Goal: Contribute content: Add original content to the website for others to see

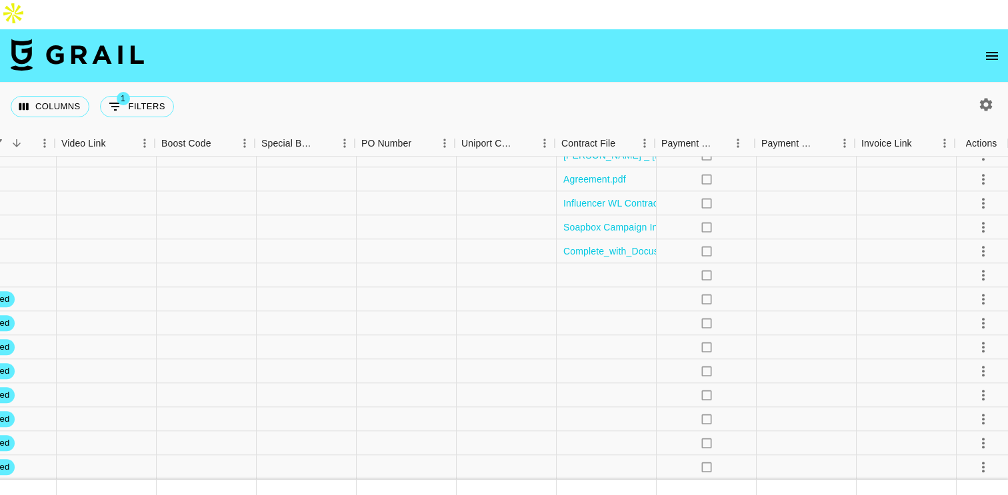
scroll to position [319, 1239]
click at [621, 408] on div at bounding box center [605, 420] width 100 height 24
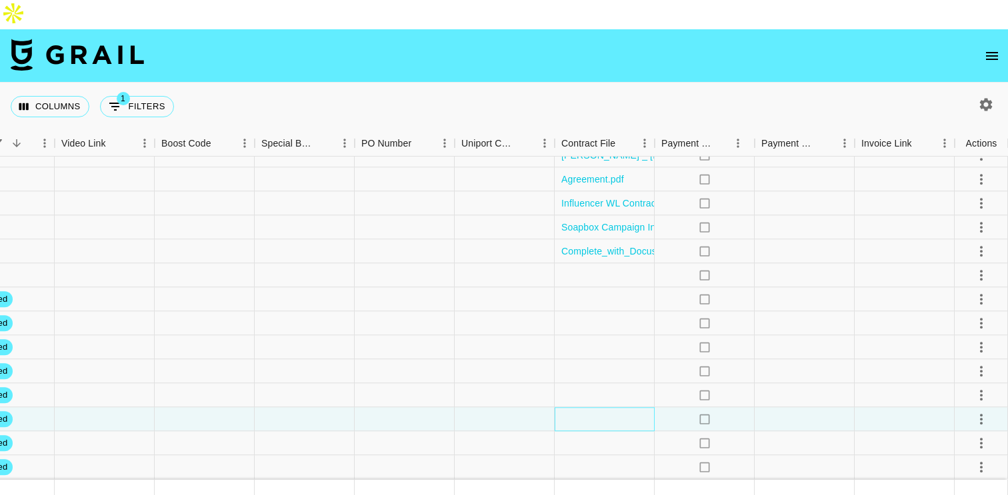
click at [621, 408] on div at bounding box center [605, 420] width 100 height 24
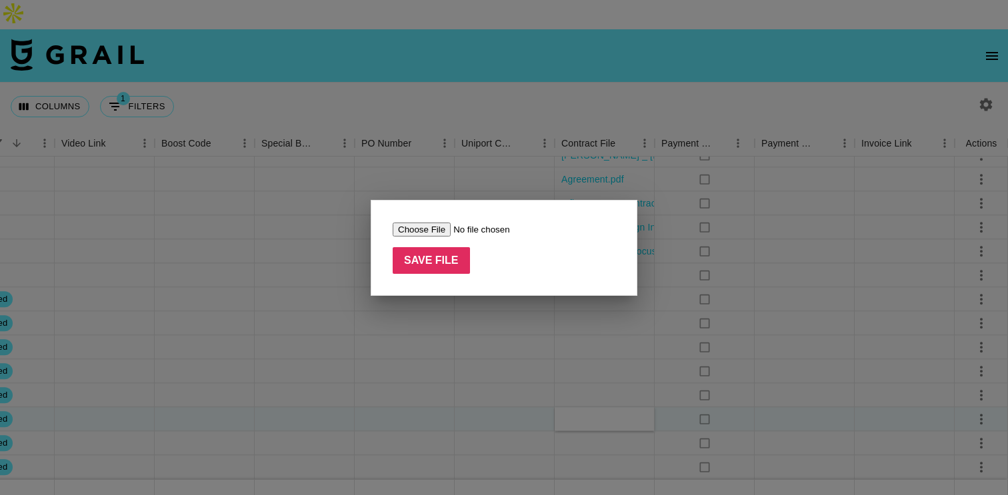
click at [420, 227] on input "file" at bounding box center [477, 230] width 169 height 14
type input "C:\fakepath\Complete_with_Docusign_Lauren_derouen_mBIOTA.pdf"
click at [436, 262] on input "Save File" at bounding box center [431, 260] width 77 height 27
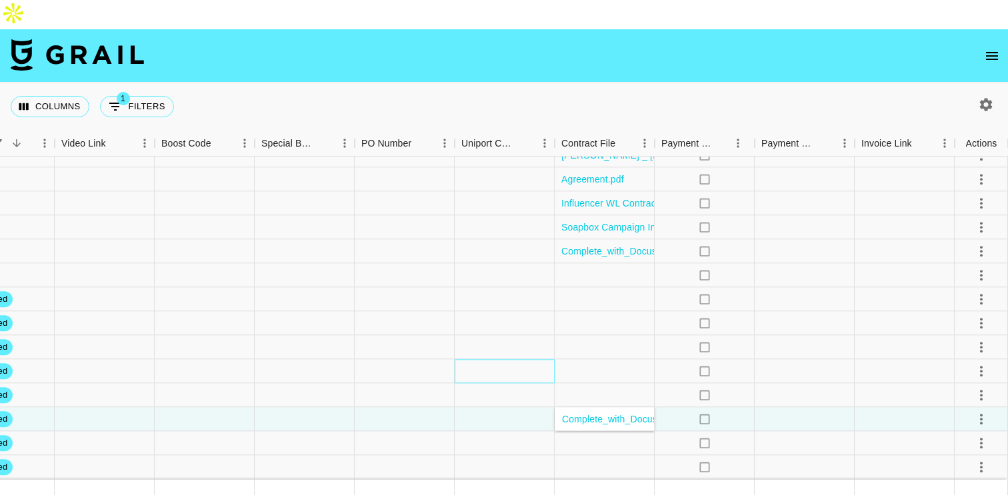
click at [476, 360] on div at bounding box center [505, 372] width 100 height 24
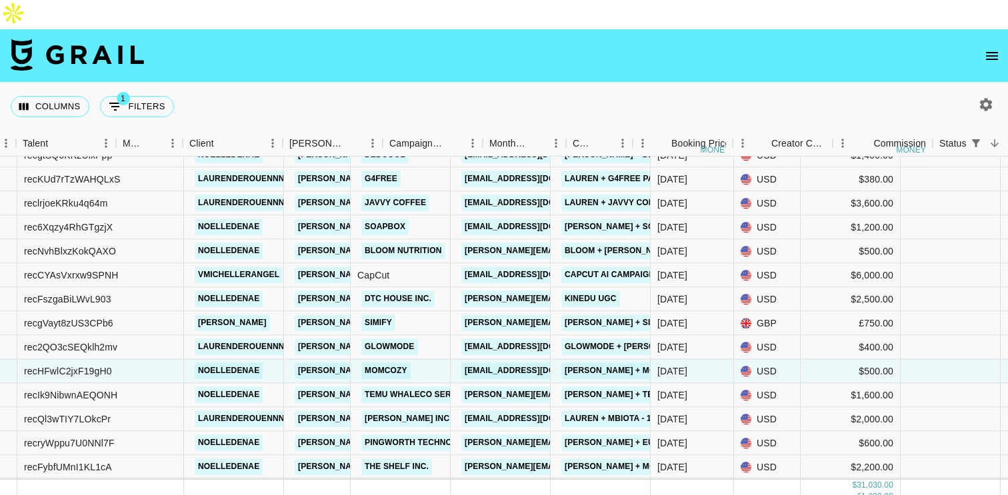
scroll to position [319, 0]
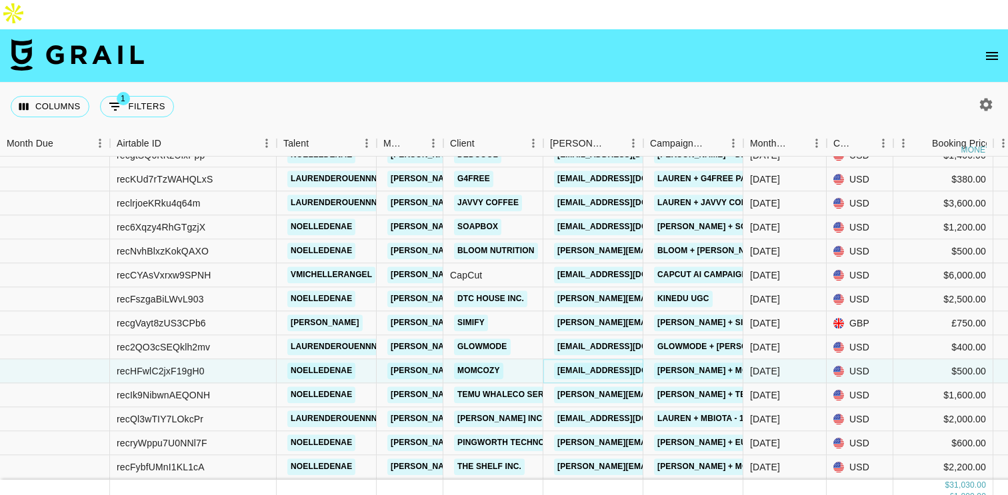
copy link "[EMAIL_ADDRESS][DOMAIN_NAME]"
